Goal: Task Accomplishment & Management: Complete application form

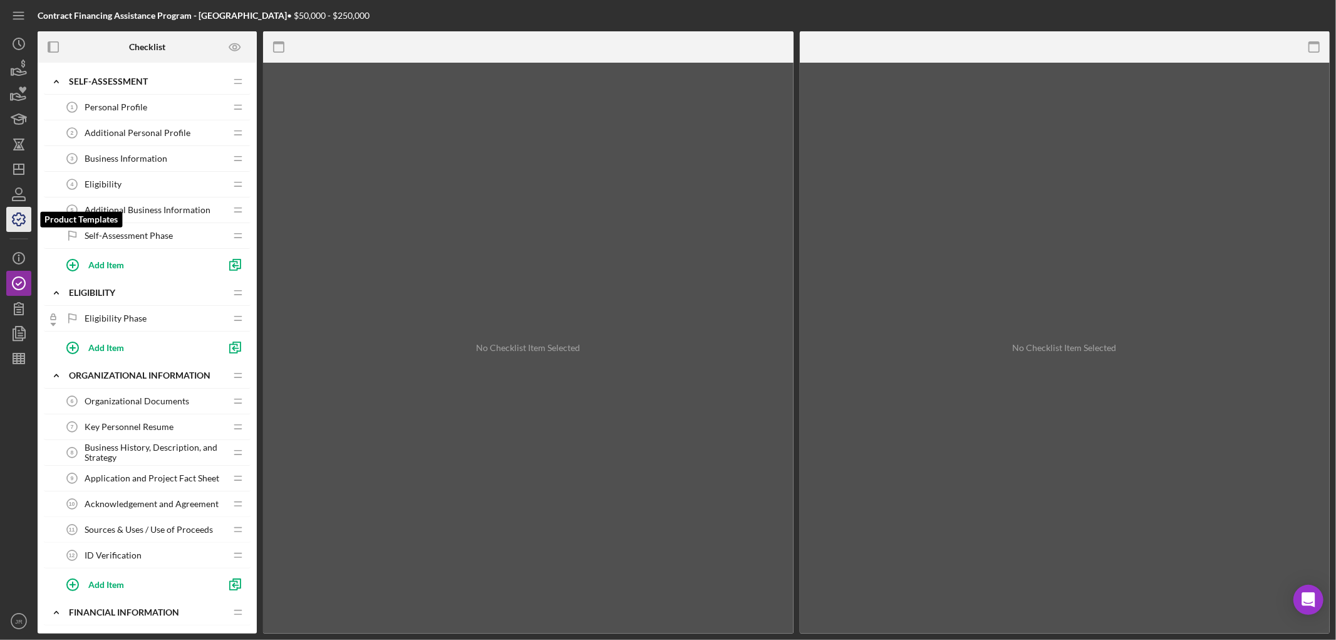
click at [14, 220] on icon "button" at bounding box center [19, 219] width 13 height 13
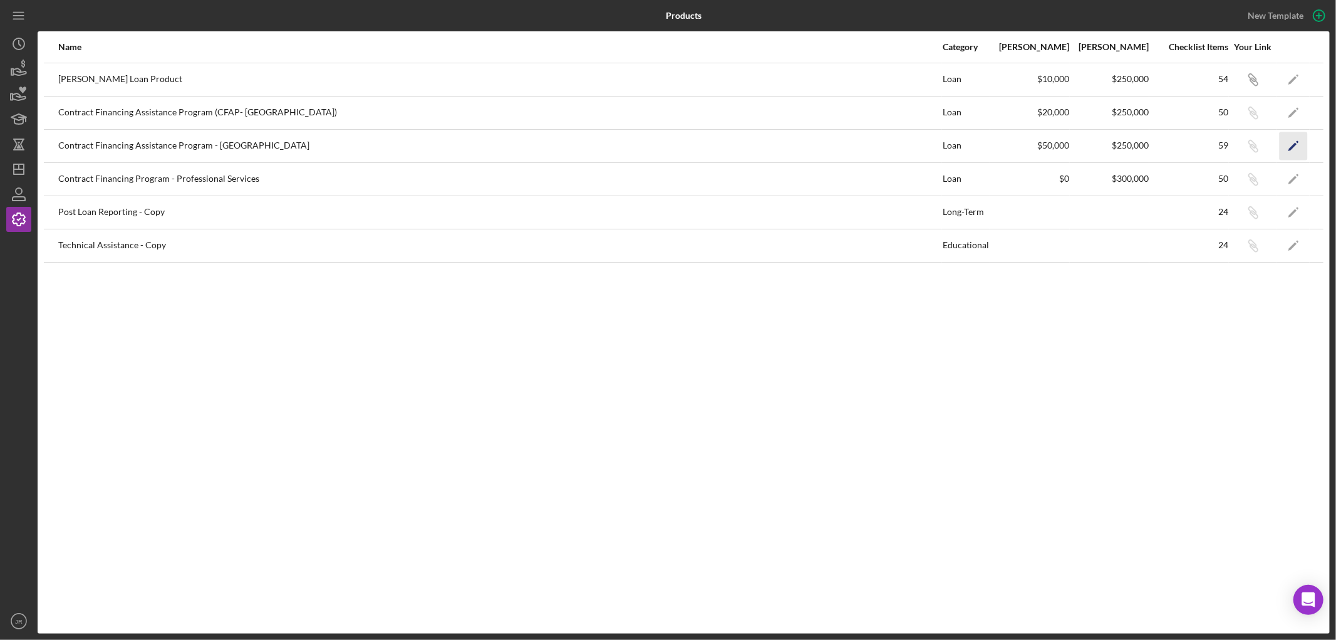
click at [1294, 147] on icon "Icon/Edit" at bounding box center [1294, 146] width 28 height 28
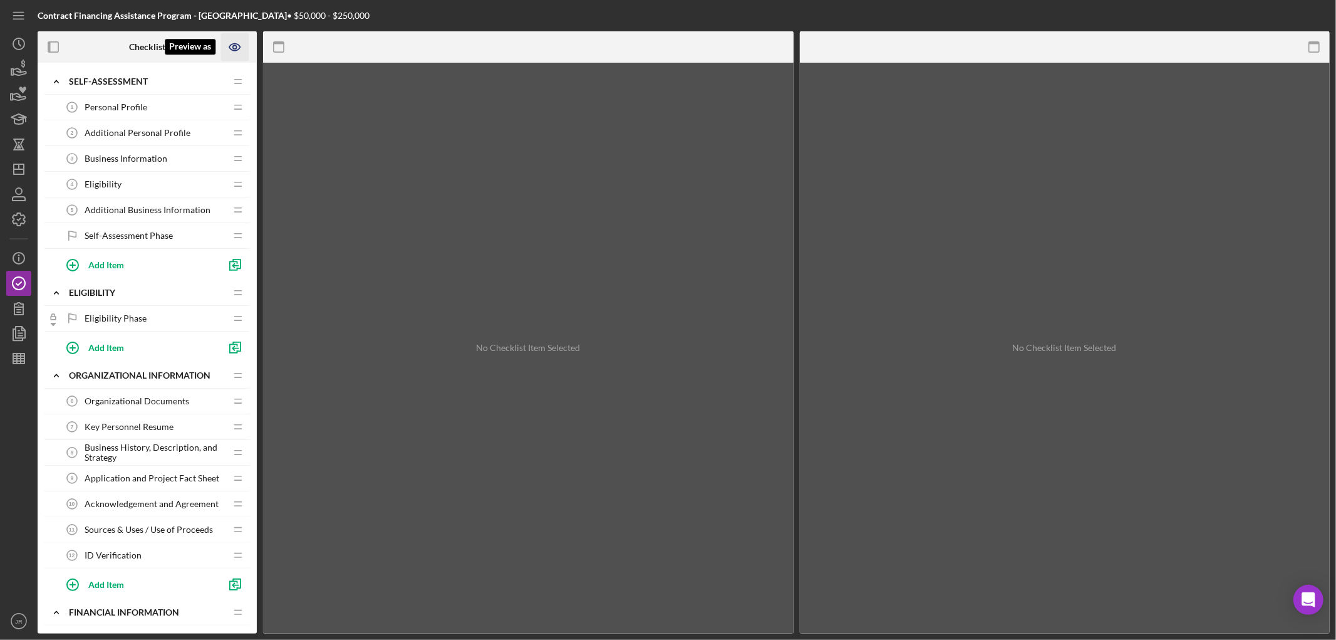
click at [234, 47] on icon "Preview as" at bounding box center [235, 47] width 28 height 28
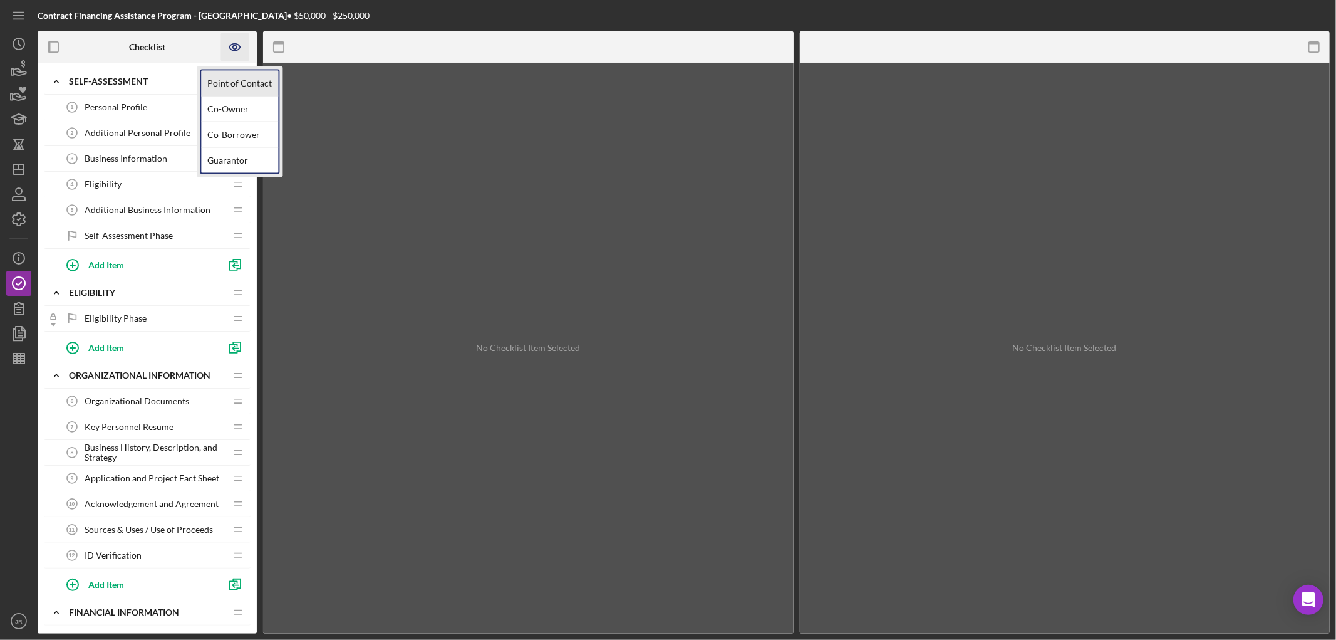
click at [237, 83] on link "Point of Contact" at bounding box center [239, 84] width 77 height 26
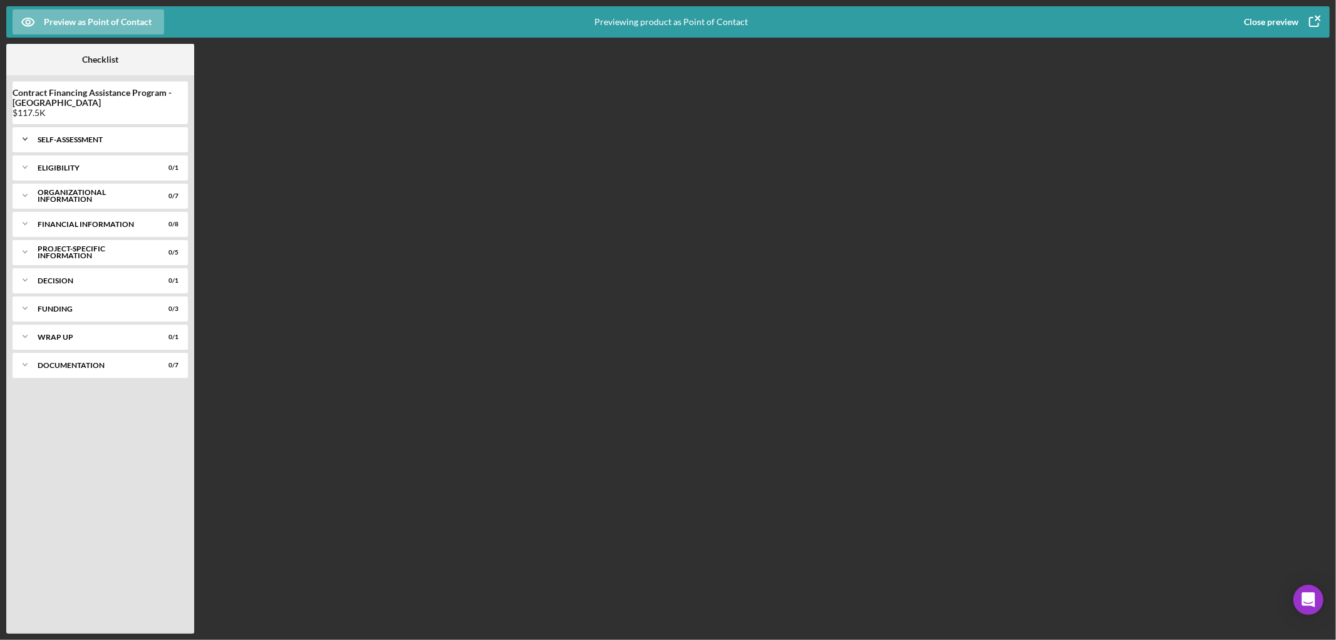
click at [109, 138] on div "Self-Assessment" at bounding box center [105, 140] width 135 height 8
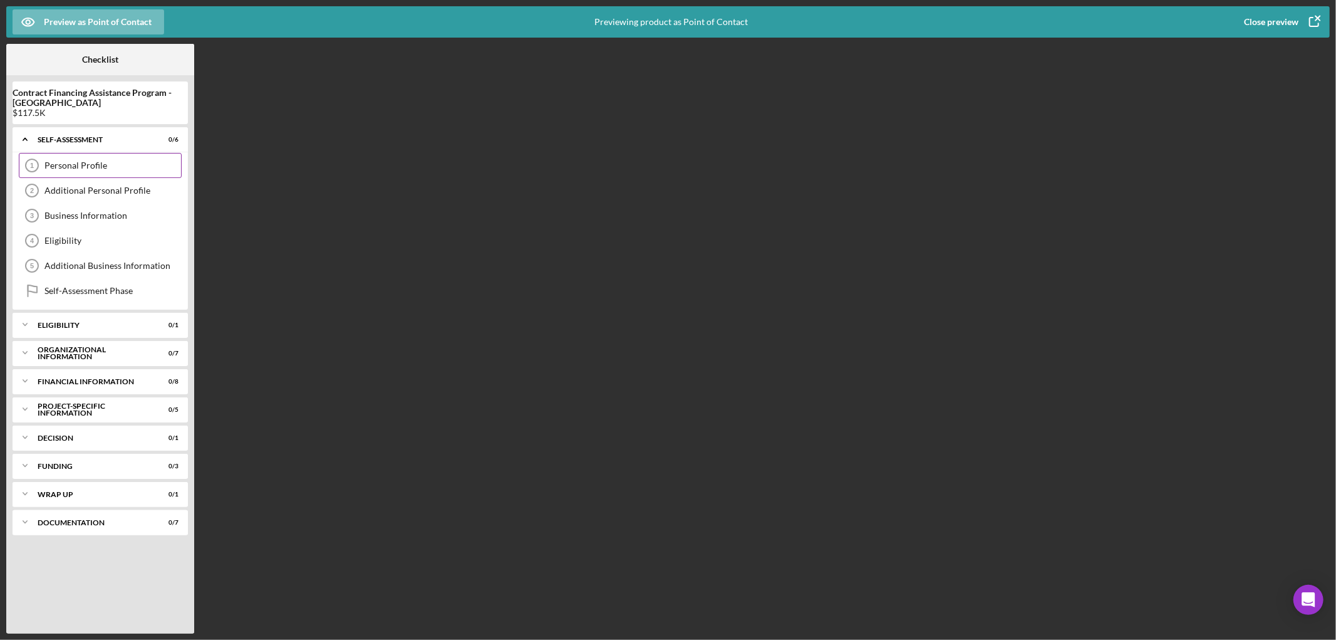
click at [65, 165] on div "Personal Profile" at bounding box center [112, 165] width 137 height 10
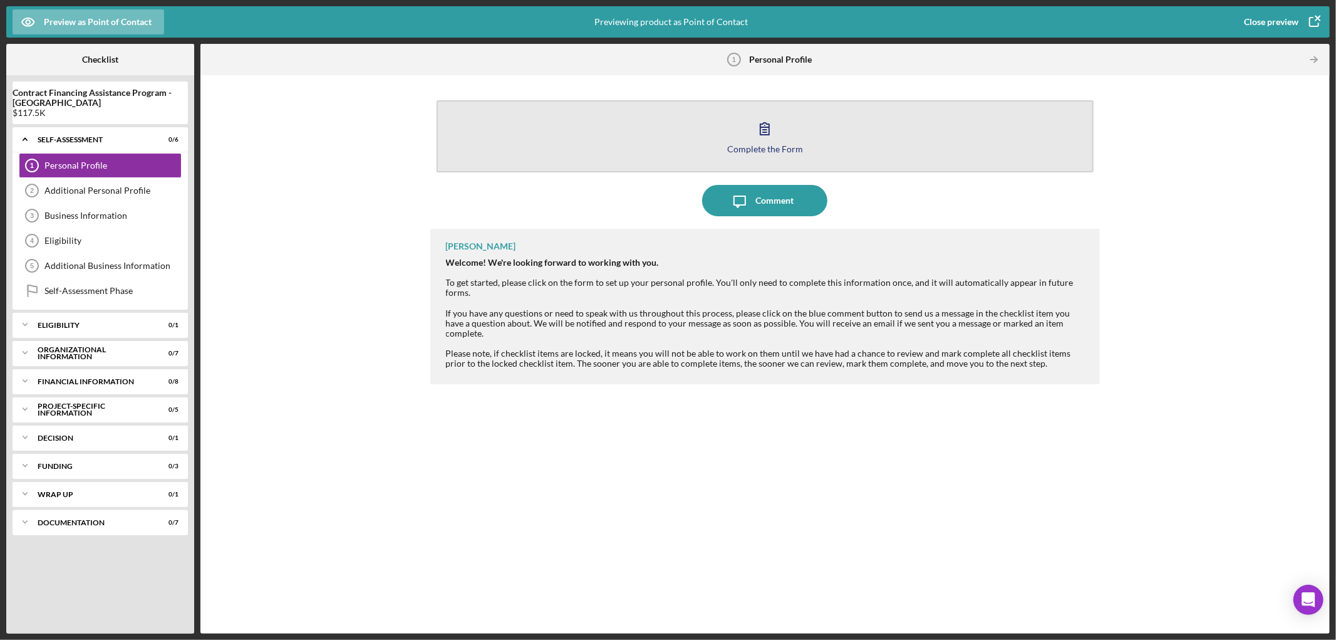
click at [898, 138] on button "Complete the Form Form" at bounding box center [766, 136] width 658 height 72
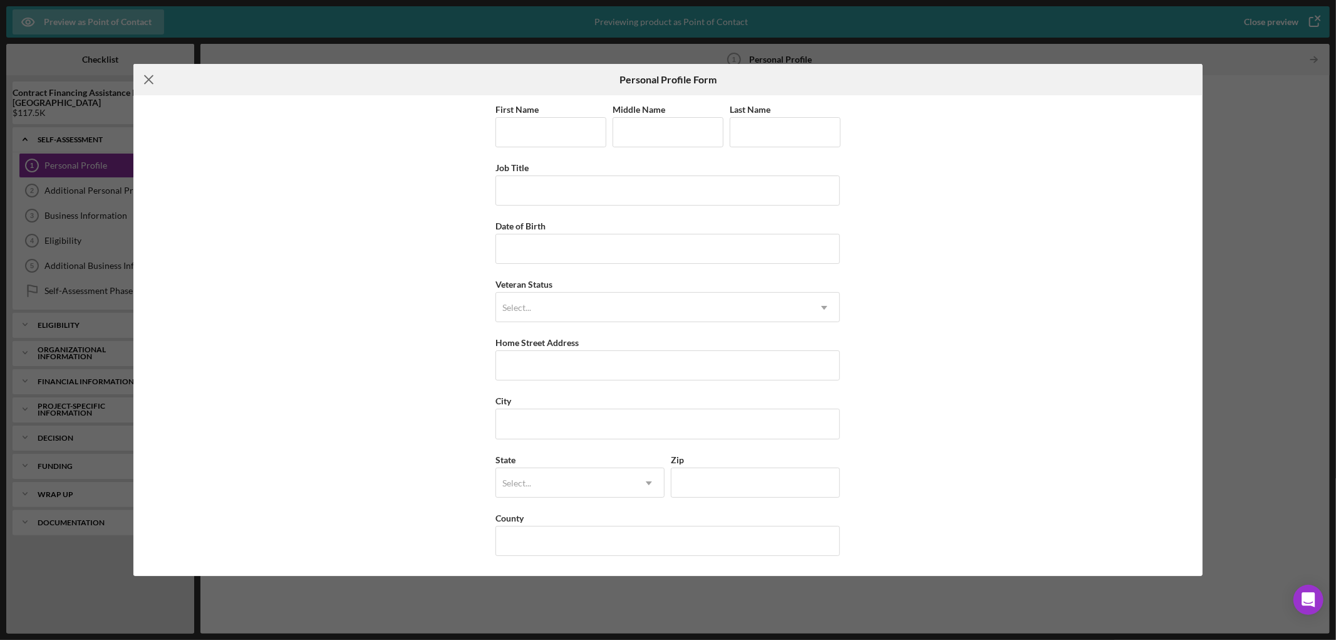
click at [145, 79] on icon "Icon/Menu Close" at bounding box center [148, 79] width 31 height 31
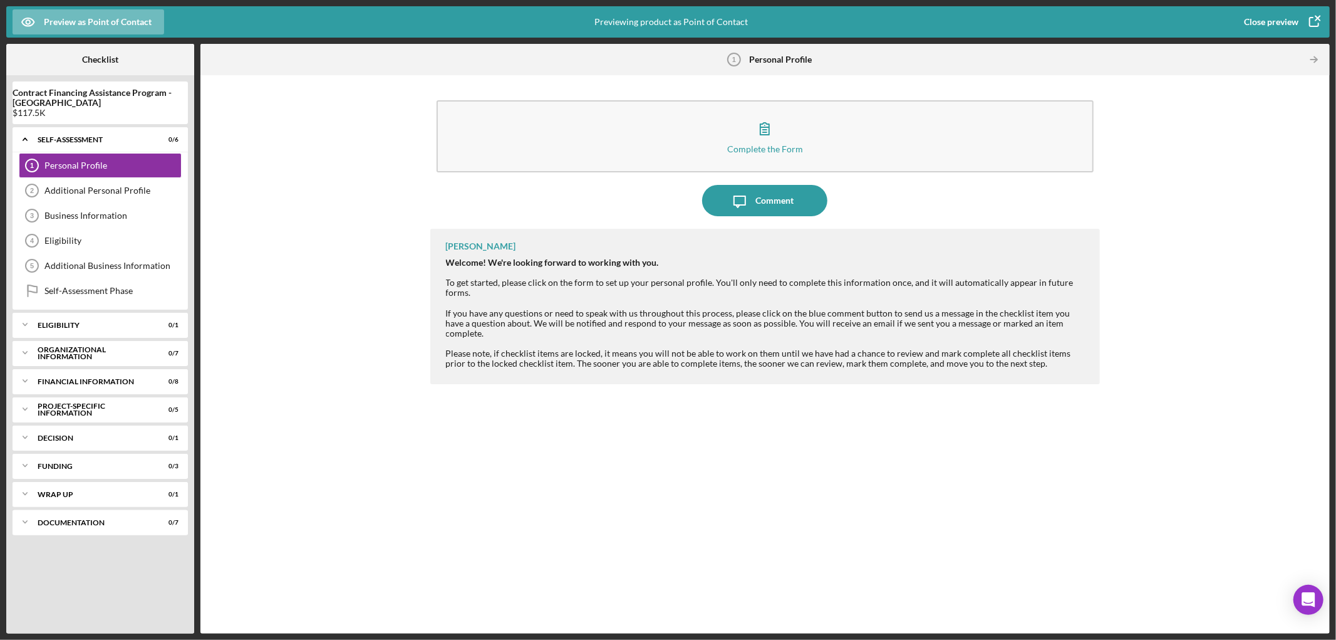
click at [1312, 22] on icon "button" at bounding box center [1314, 21] width 31 height 31
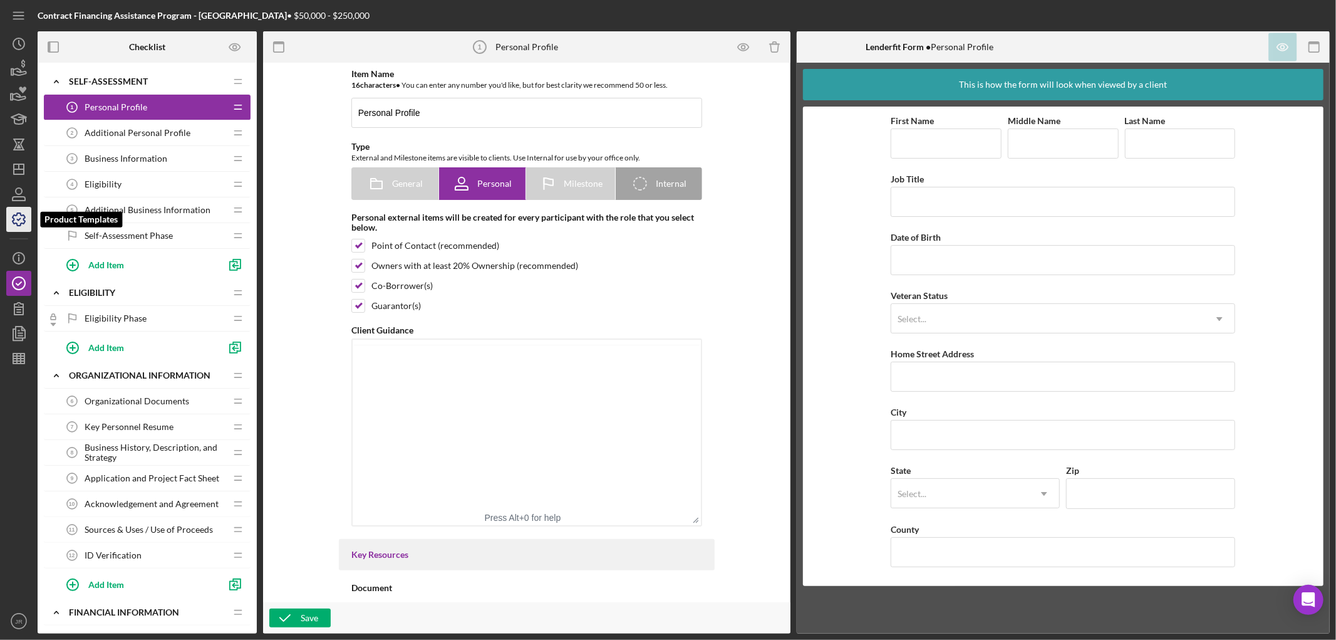
click at [16, 214] on icon "button" at bounding box center [18, 219] width 31 height 31
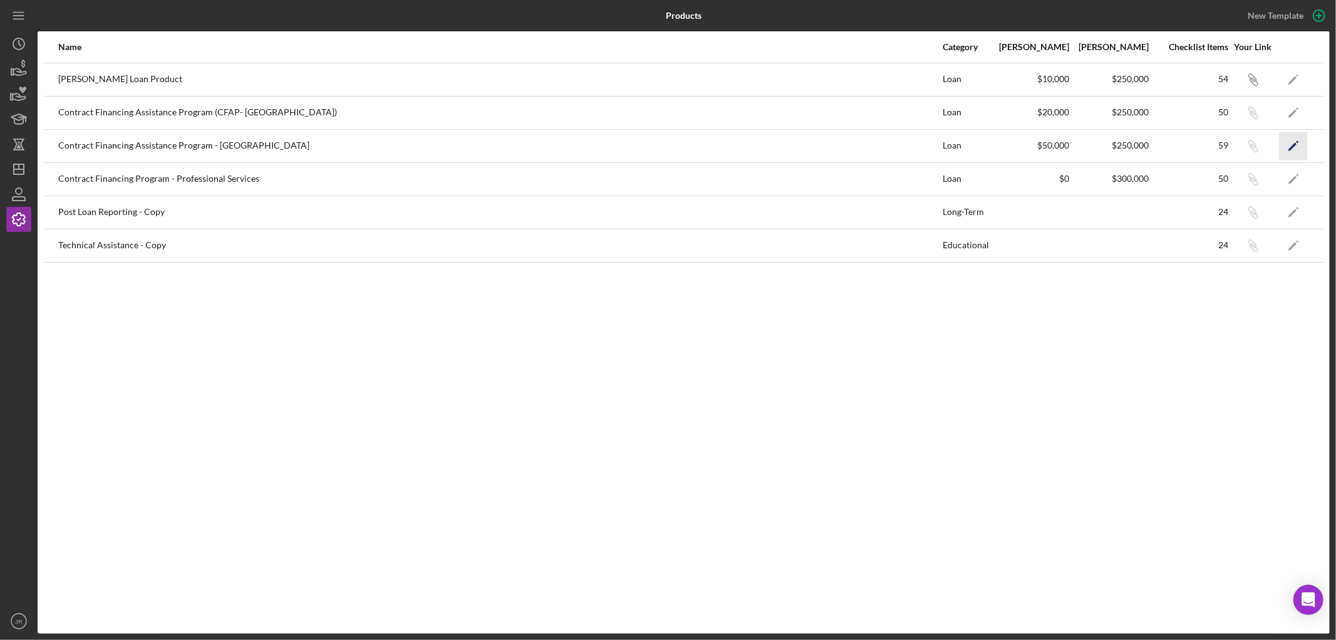
click at [1289, 145] on icon "Icon/Edit" at bounding box center [1294, 146] width 28 height 28
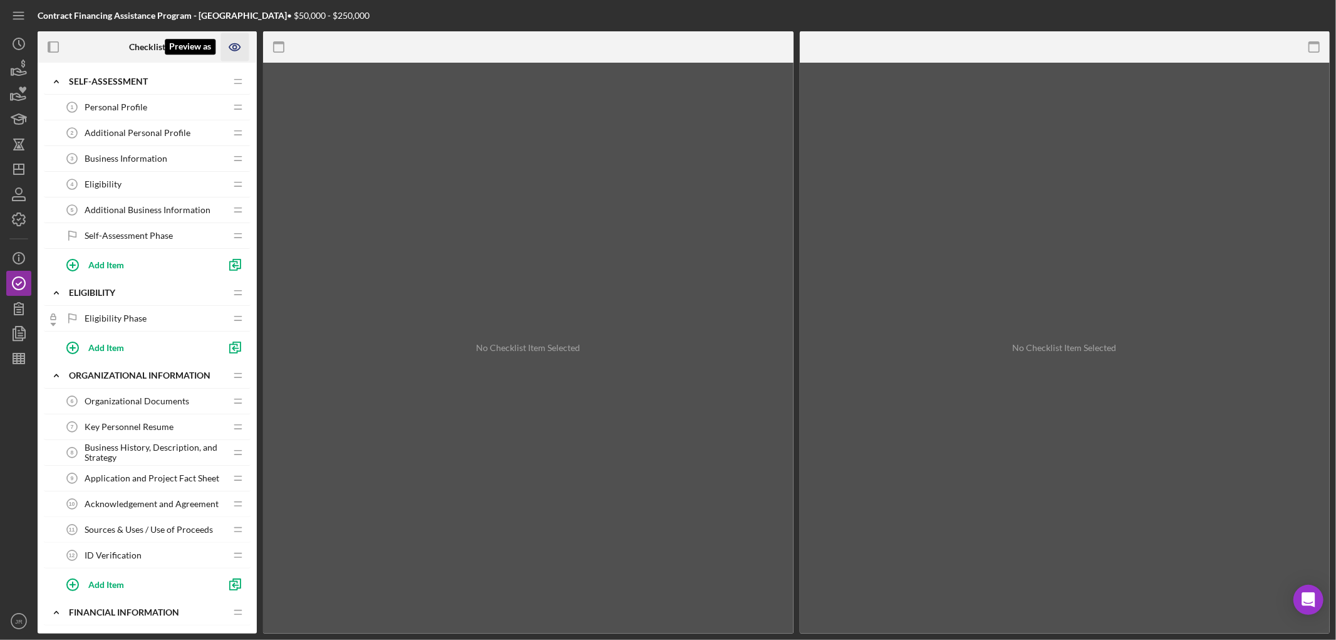
click at [236, 44] on icon "Preview as" at bounding box center [235, 47] width 28 height 28
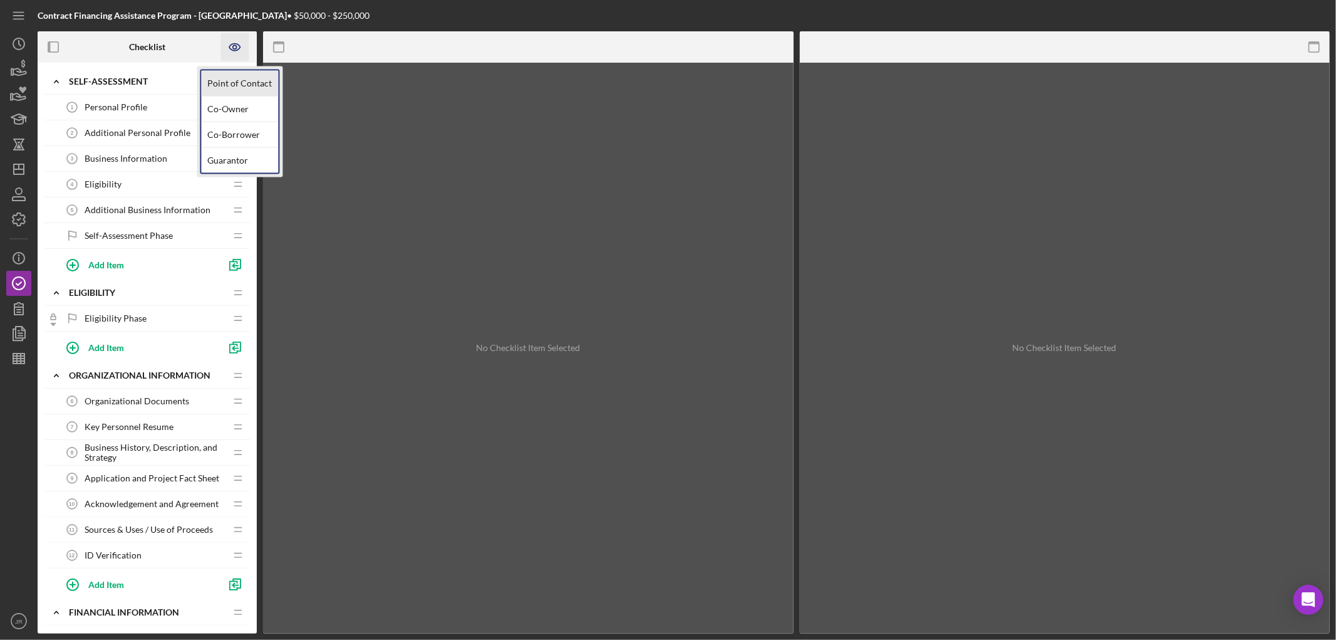
click at [236, 80] on link "Point of Contact" at bounding box center [239, 84] width 77 height 26
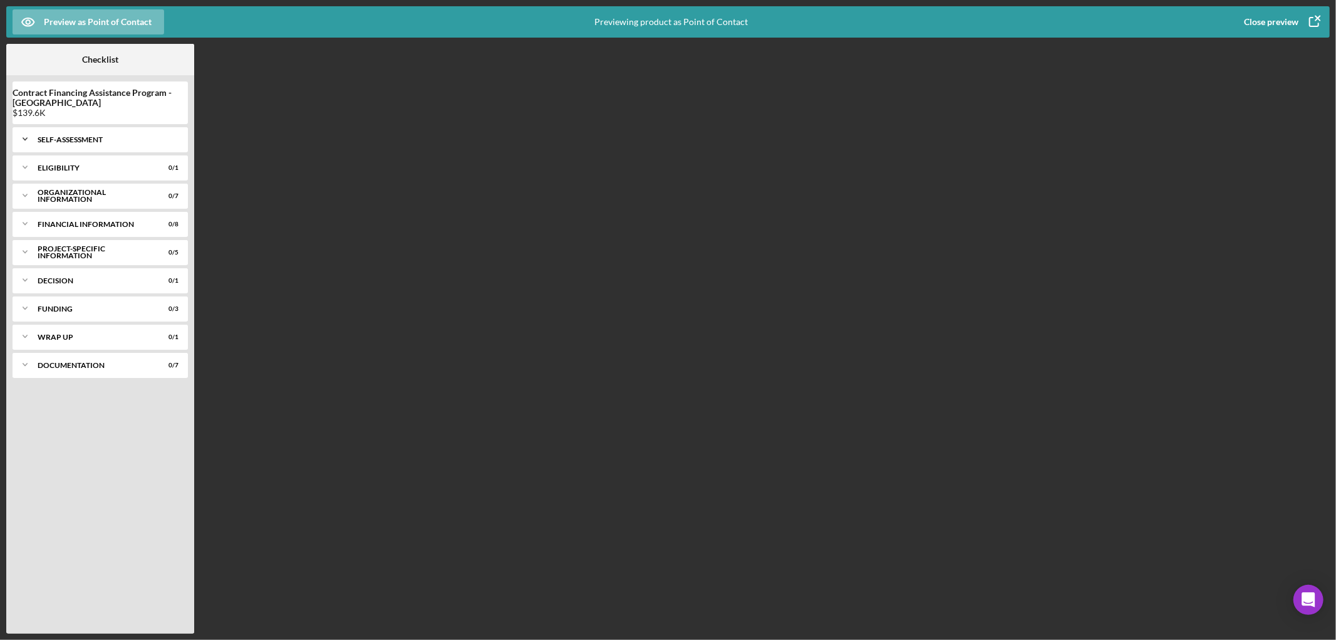
click at [95, 133] on div "Icon/Expander Self-Assessment 0 / 6" at bounding box center [100, 139] width 175 height 25
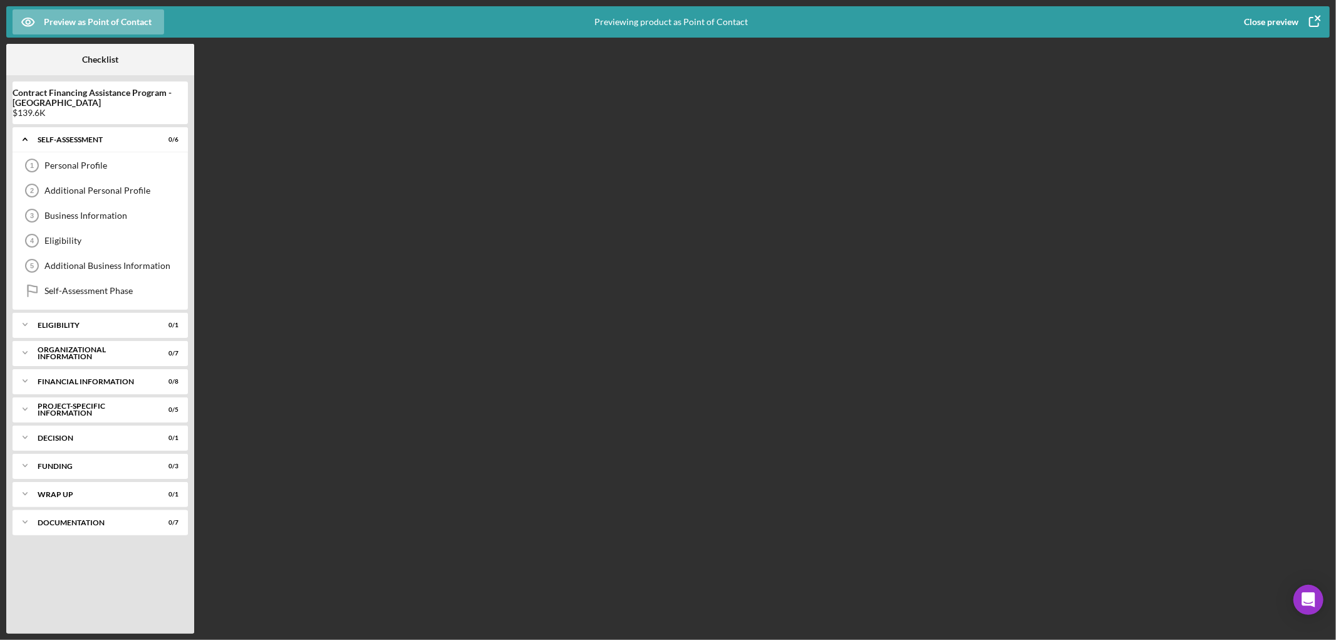
click at [1308, 14] on icon "button" at bounding box center [1314, 21] width 31 height 31
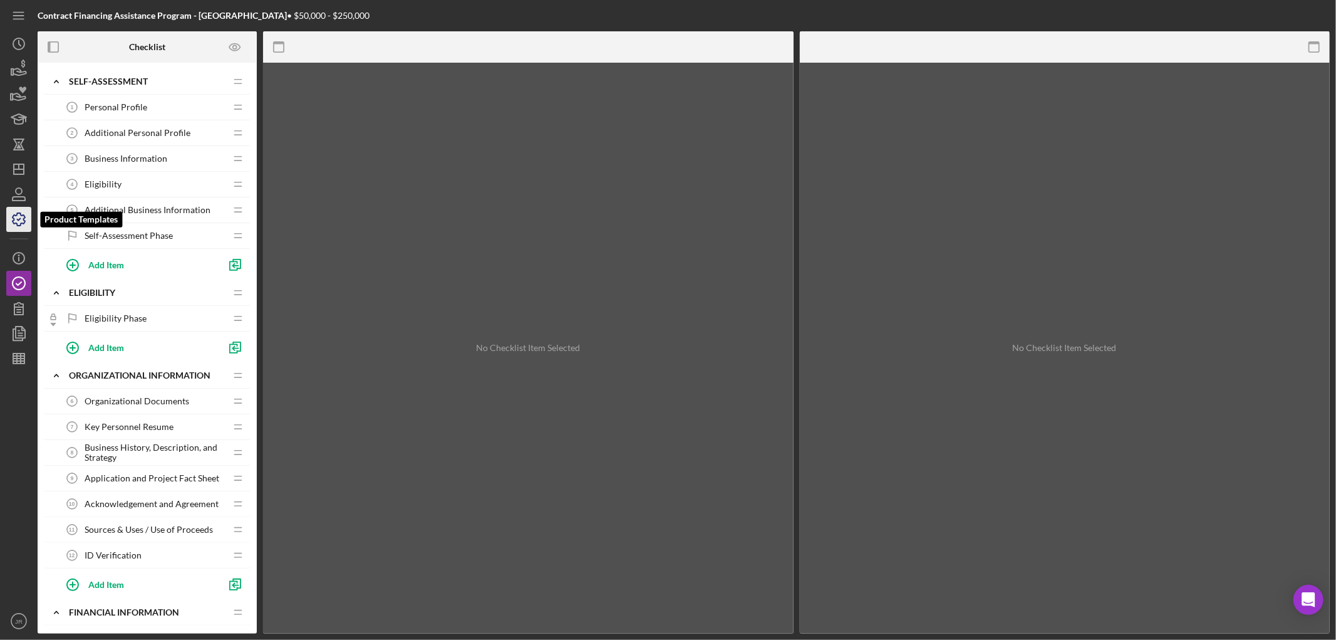
click at [21, 219] on icon "button" at bounding box center [18, 219] width 31 height 31
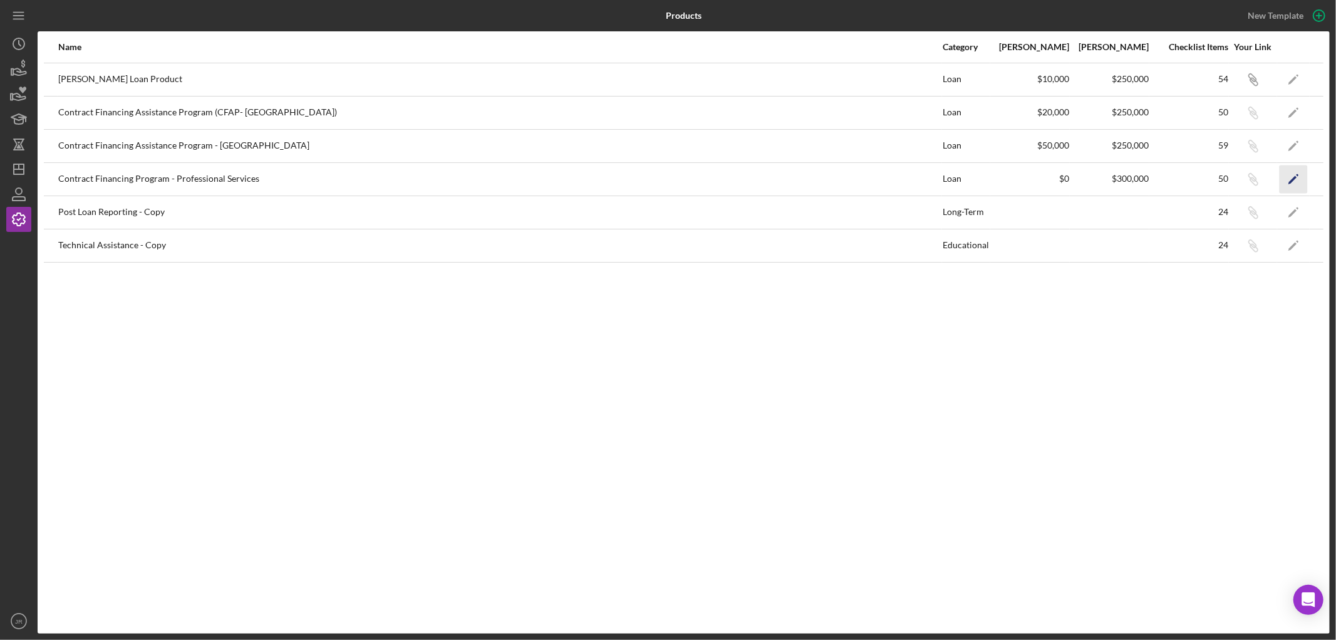
click at [1288, 180] on icon "Icon/Edit" at bounding box center [1294, 179] width 28 height 28
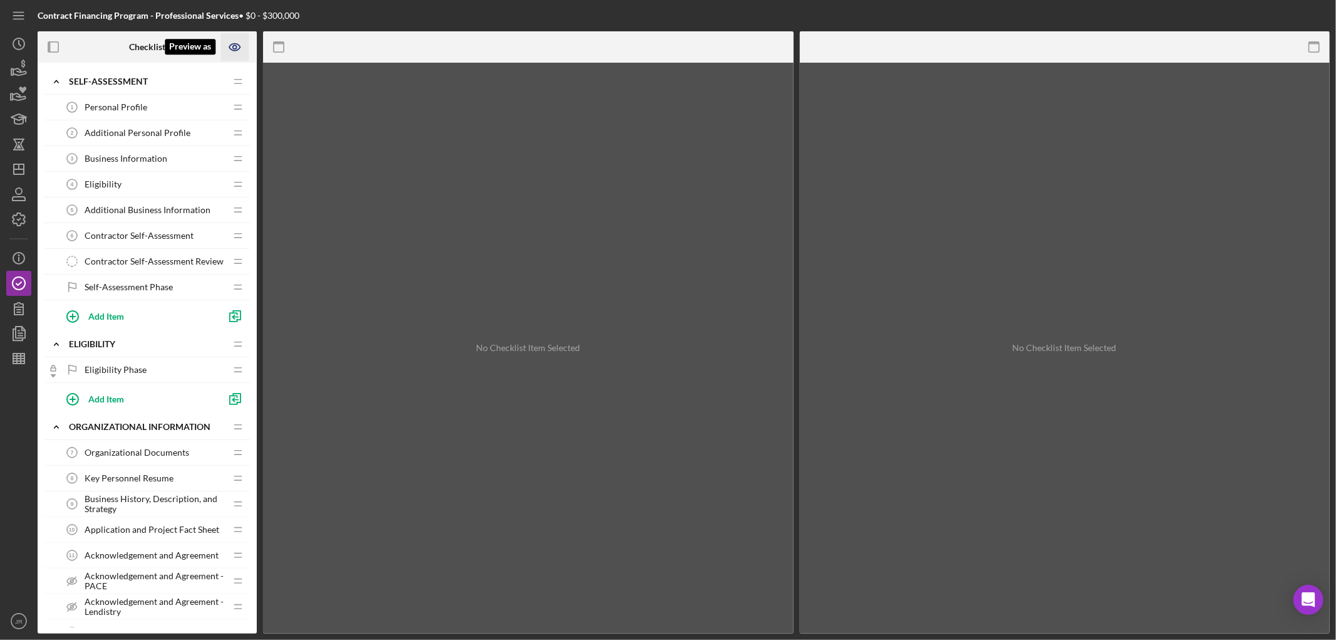
click at [234, 42] on icon "Preview as" at bounding box center [235, 47] width 28 height 28
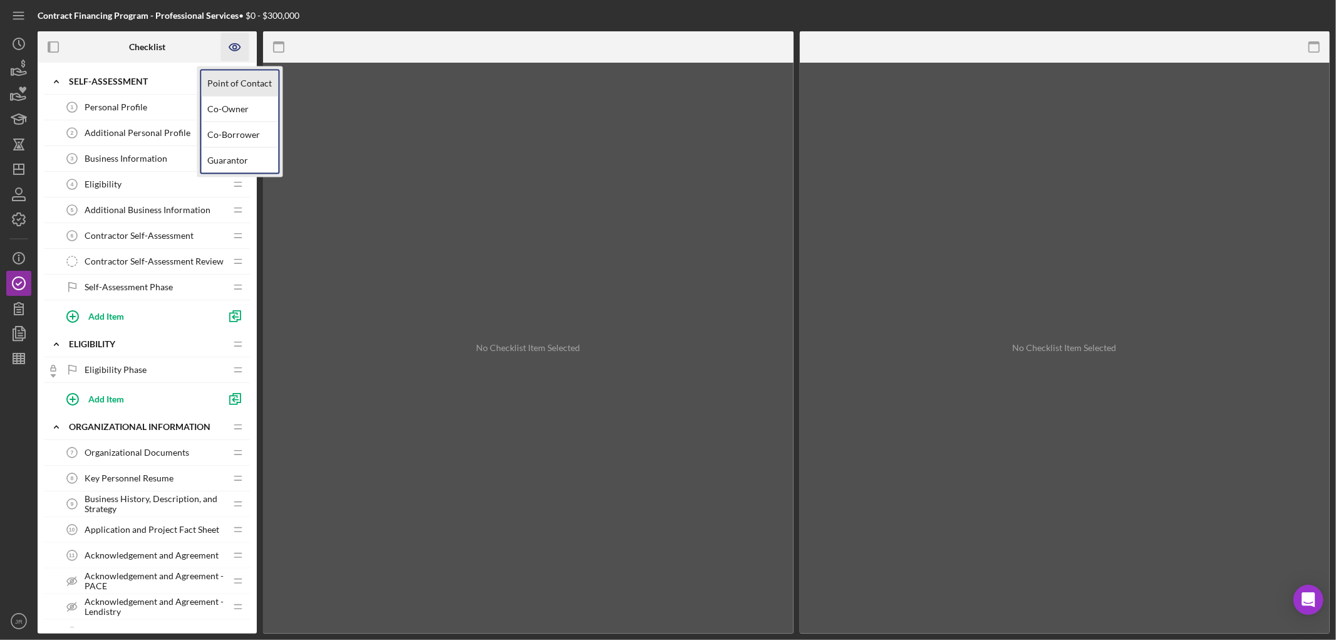
click at [237, 80] on link "Point of Contact" at bounding box center [239, 84] width 77 height 26
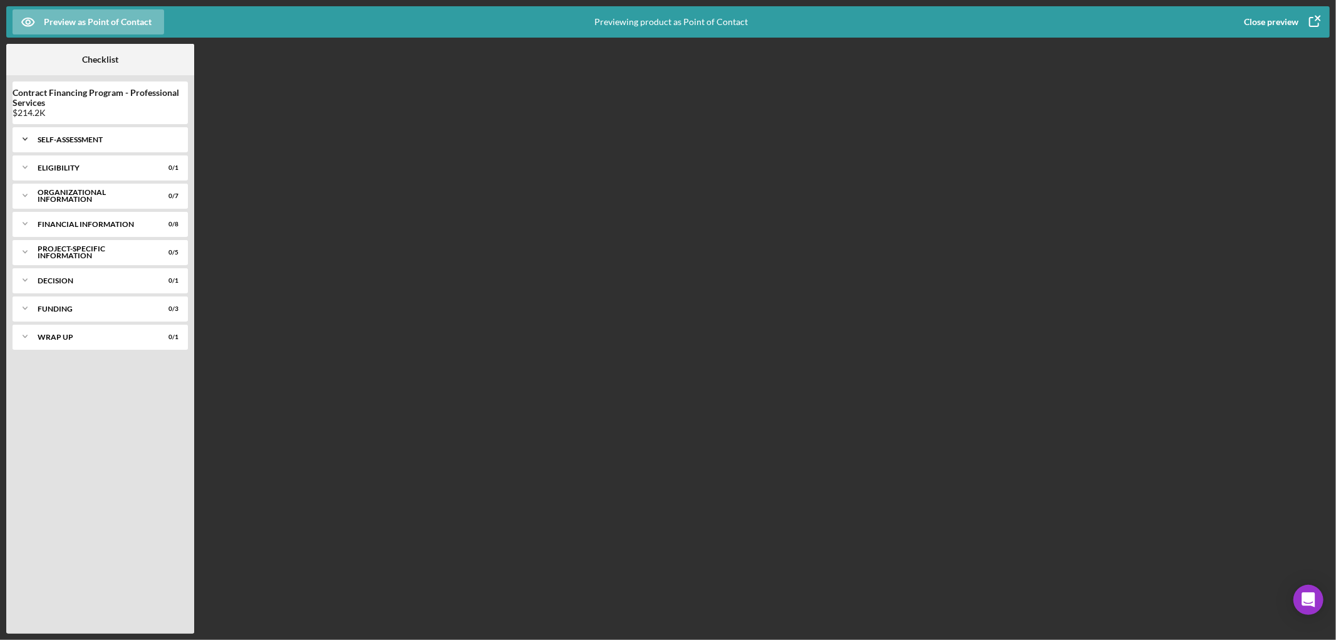
click at [125, 132] on div "Icon/Expander Self-Assessment 0 / 7" at bounding box center [100, 139] width 175 height 25
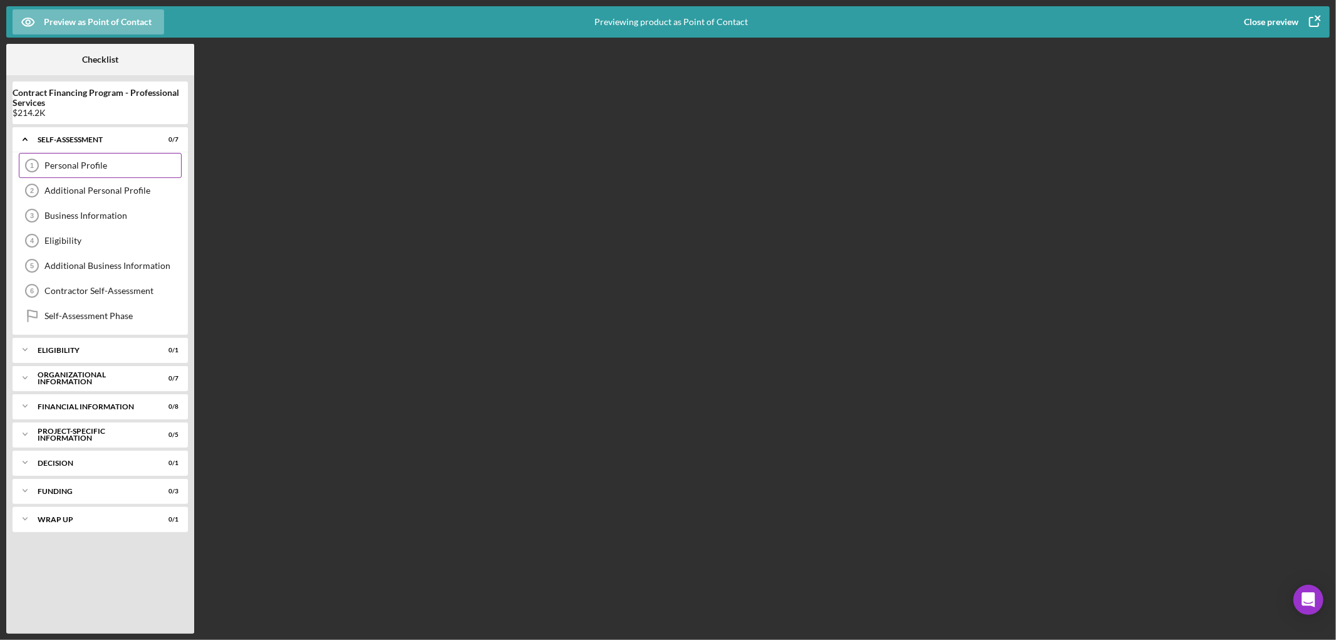
click at [118, 155] on div "Personal Profile 1 Personal Profile" at bounding box center [100, 165] width 163 height 25
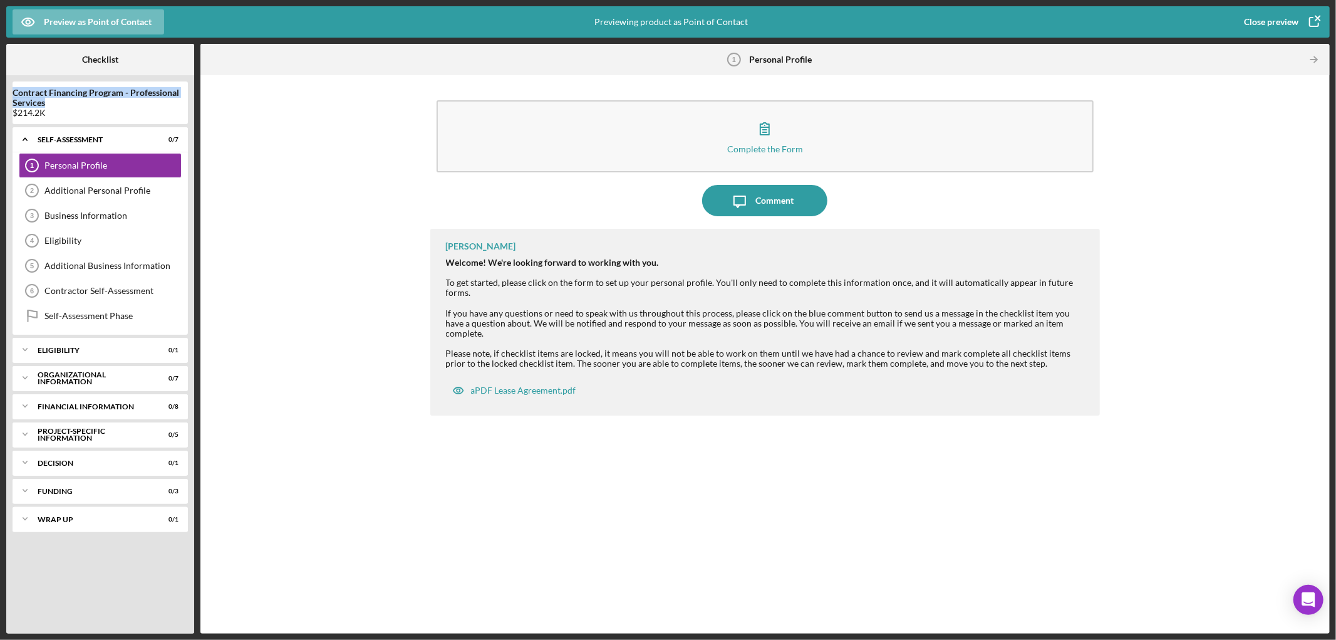
drag, startPoint x: 15, startPoint y: 91, endPoint x: 174, endPoint y: 98, distance: 159.3
click at [174, 98] on b "Contract Financing Program - Professional Services" at bounding box center [100, 98] width 175 height 20
click at [244, 108] on div "Complete the Form Form Icon/Message Comment [PERSON_NAME] Welcome! We're lookin…" at bounding box center [765, 354] width 1117 height 546
click at [1317, 19] on g "button" at bounding box center [1318, 18] width 9 height 9
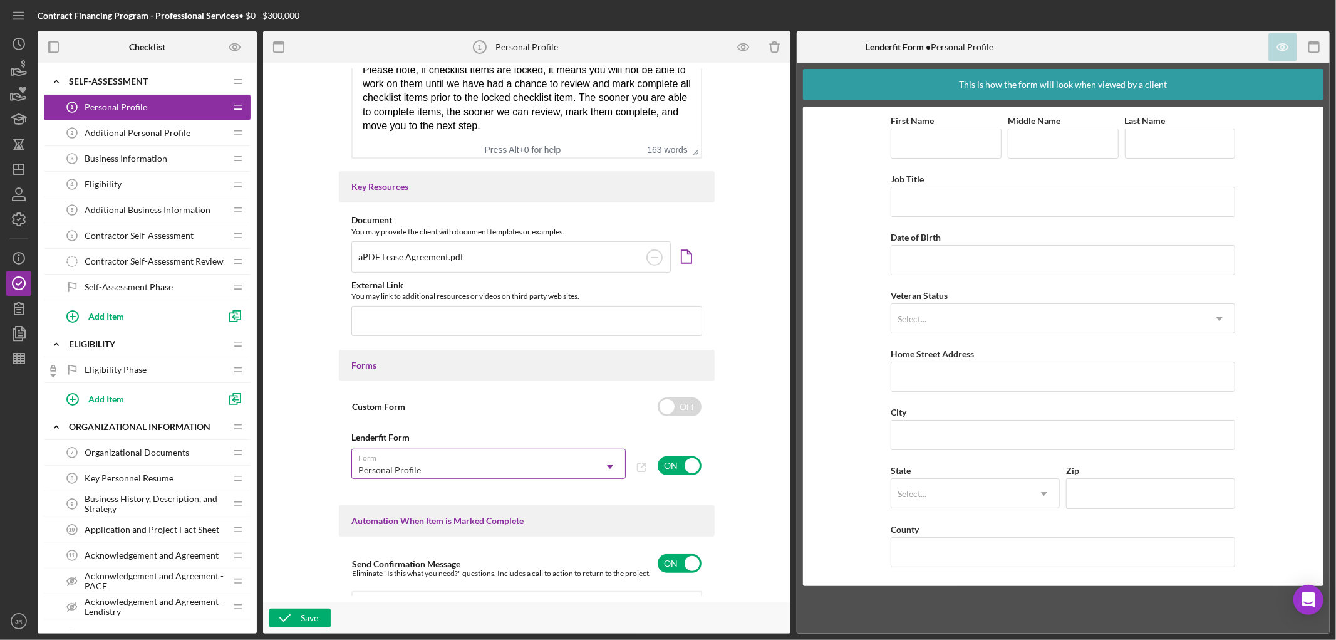
scroll to position [317, 0]
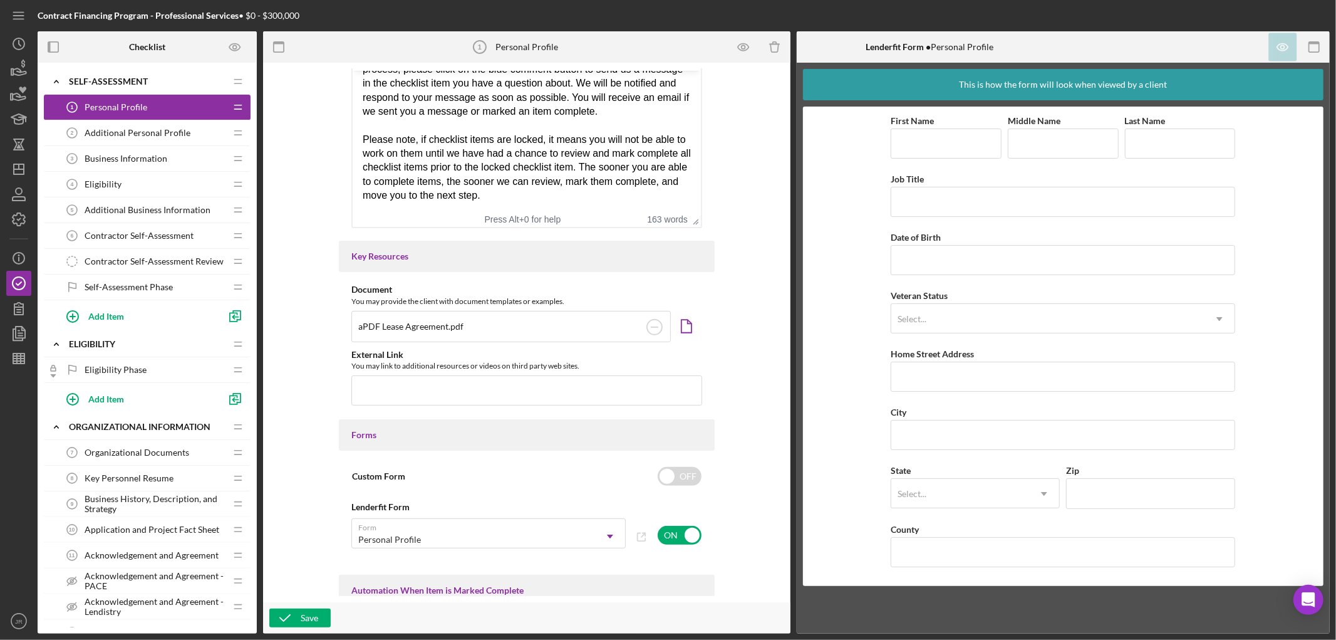
click at [572, 322] on div "aPDF Lease Agreement.pdf" at bounding box center [510, 326] width 319 height 31
click at [653, 328] on circle at bounding box center [654, 326] width 15 height 15
click at [308, 618] on div "Save" at bounding box center [310, 617] width 18 height 19
